Goal: Information Seeking & Learning: Check status

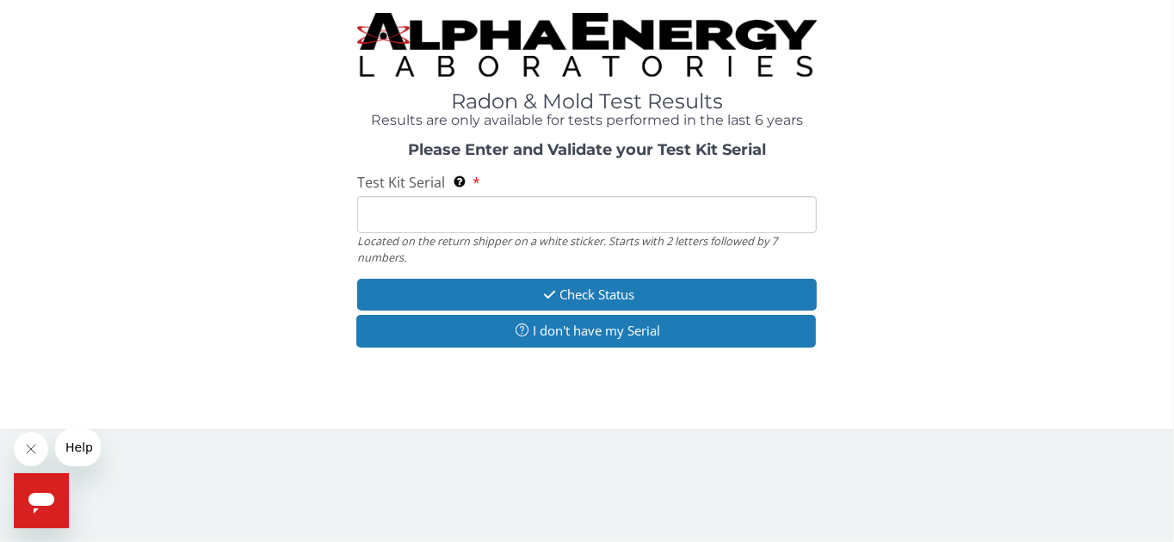
click at [596, 196] on input "Test Kit Serial Located on the return shipper on a white sticker. Starts with 2…" at bounding box center [587, 214] width 460 height 37
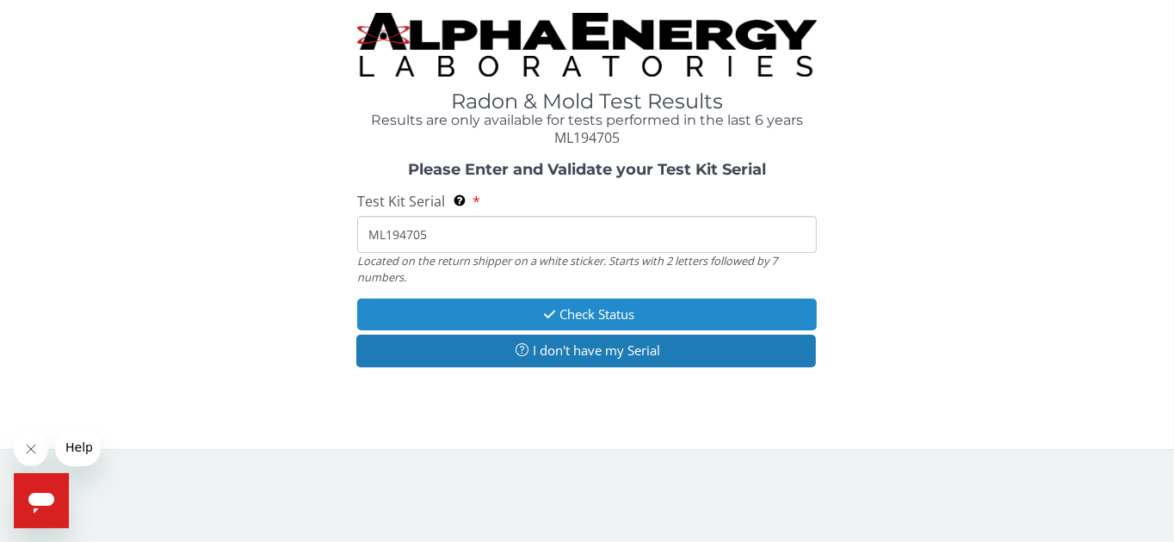
type input "ML194705"
click at [614, 299] on button "Check Status" at bounding box center [587, 315] width 460 height 32
